Goal: Navigation & Orientation: Find specific page/section

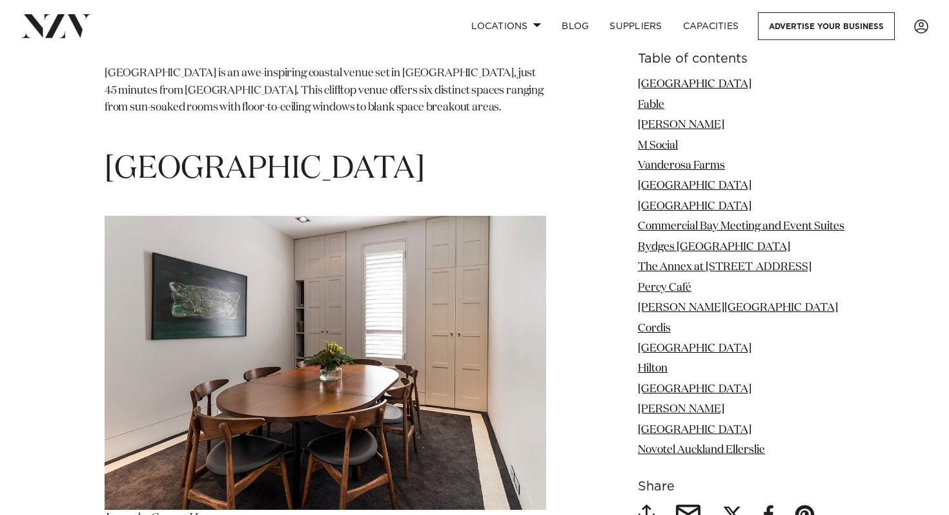
scroll to position [4551, 0]
click at [287, 397] on img at bounding box center [326, 362] width 442 height 294
click at [672, 208] on link "[GEOGRAPHIC_DATA]" at bounding box center [695, 206] width 114 height 11
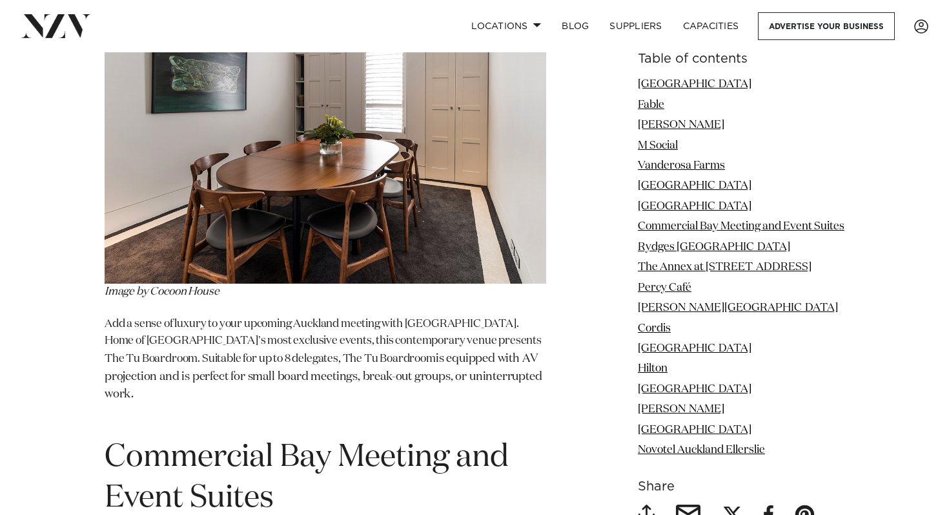
scroll to position [4780, 0]
